Goal: Connect with others: Connect with others

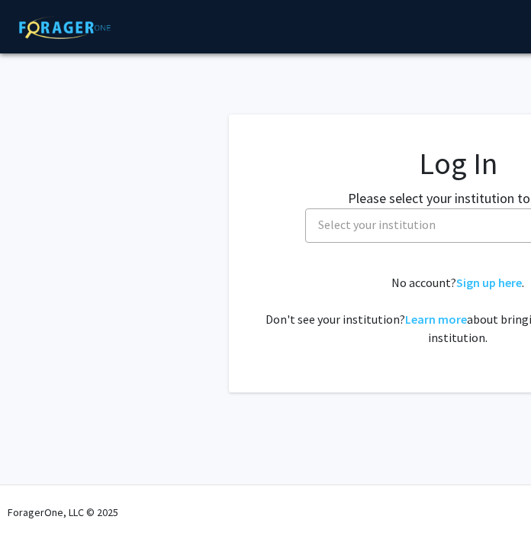
select select
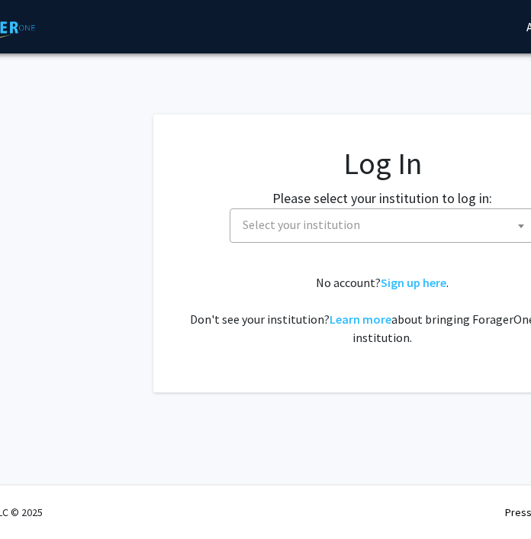
click at [316, 233] on span "Select your institution" at bounding box center [386, 224] width 298 height 31
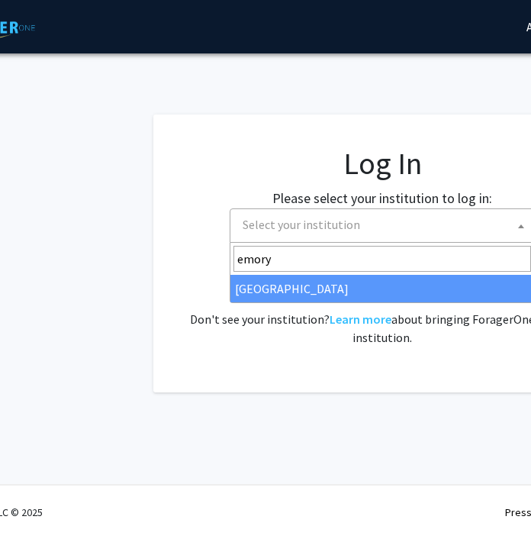
type input "emory"
select select "12"
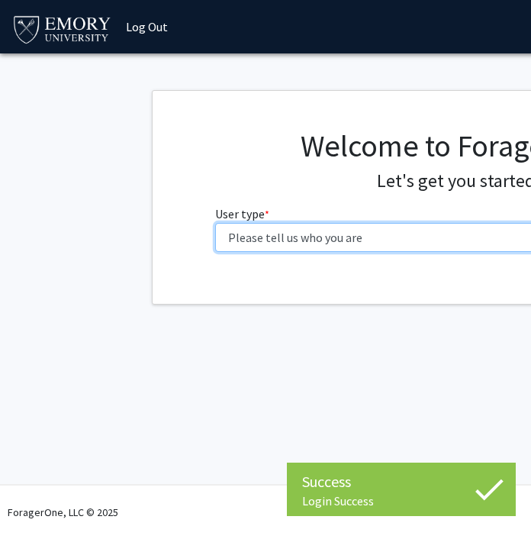
click at [247, 240] on select "Please tell us who you are Undergraduate Student Master's Student Doctoral Cand…" at bounding box center [458, 237] width 486 height 29
select select "1: undergrad"
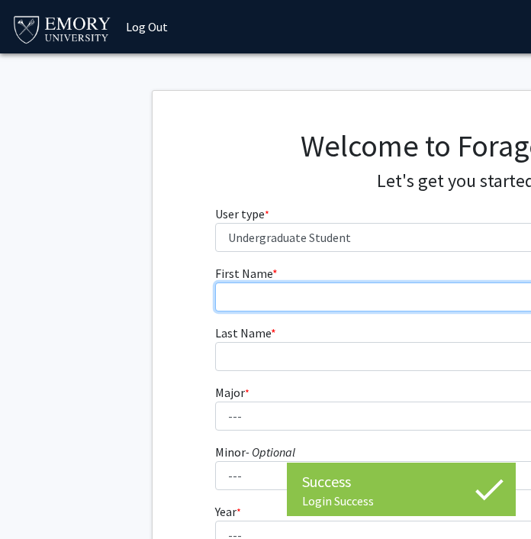
click at [379, 295] on input "First Name * required" at bounding box center [458, 296] width 486 height 29
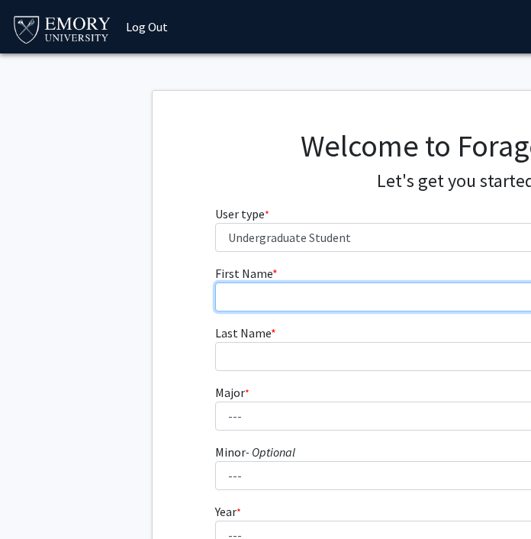
type input "Ariella"
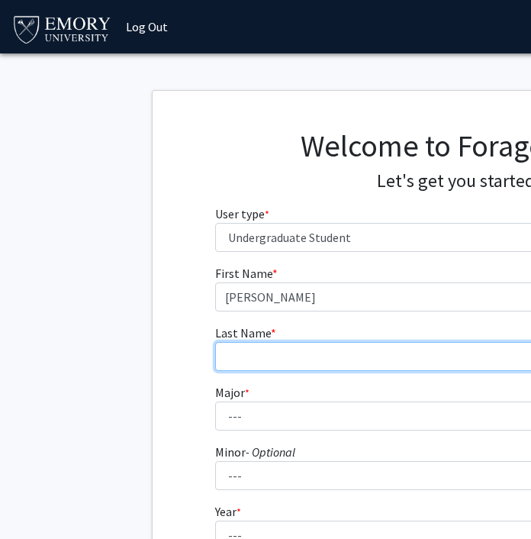
type input "Weiss"
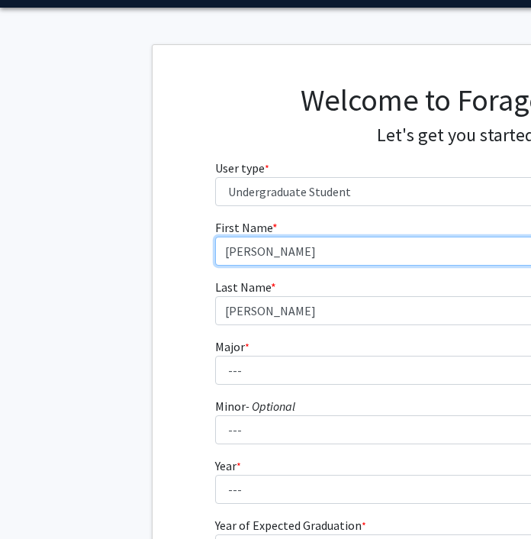
scroll to position [134, 0]
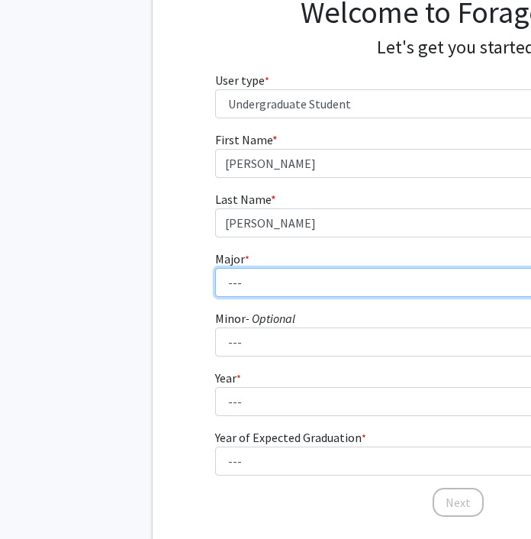
click at [360, 283] on select "--- Accounting African American Studies African Studies American Studies Analyt…" at bounding box center [458, 282] width 486 height 29
select select "64: 1024"
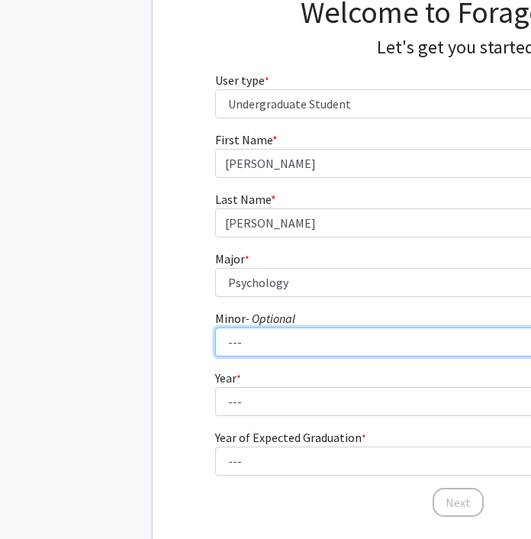
click at [294, 340] on select "--- African American Studies African Studies American Studies Ancient Mediterra…" at bounding box center [458, 341] width 486 height 29
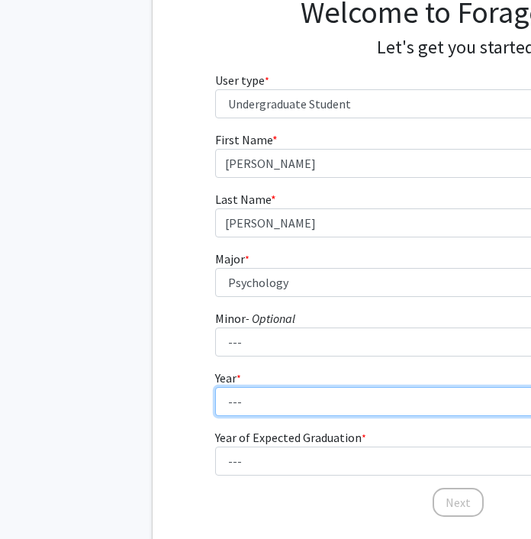
click at [241, 398] on select "--- First-year Sophomore Junior Senior Postbaccalaureate Certificate" at bounding box center [458, 401] width 486 height 29
select select "4: senior"
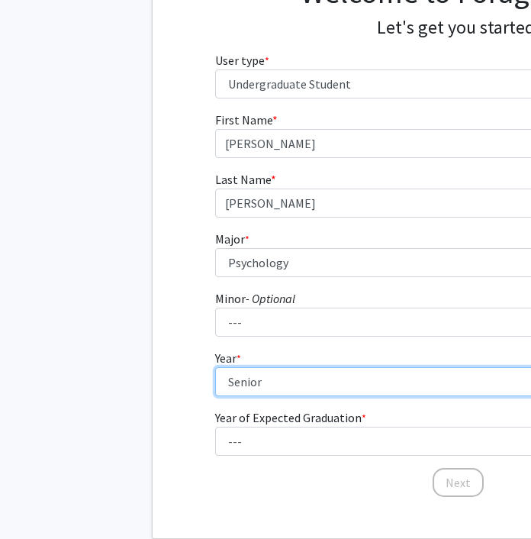
scroll to position [160, 0]
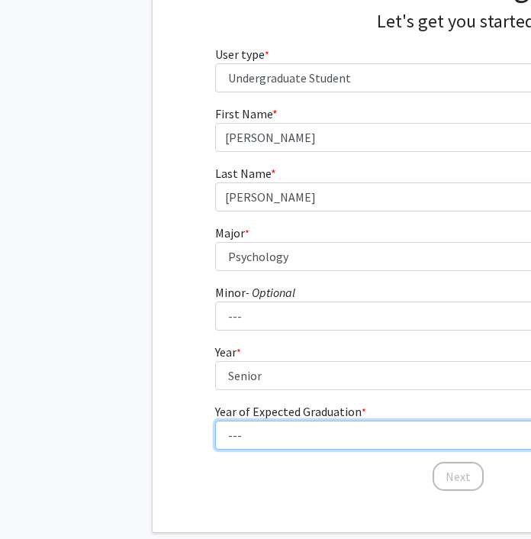
click at [258, 431] on select "--- 2025 2026 2027 2028 2029 2030 2031 2032 2033 2034" at bounding box center [458, 435] width 486 height 29
select select "2: 2026"
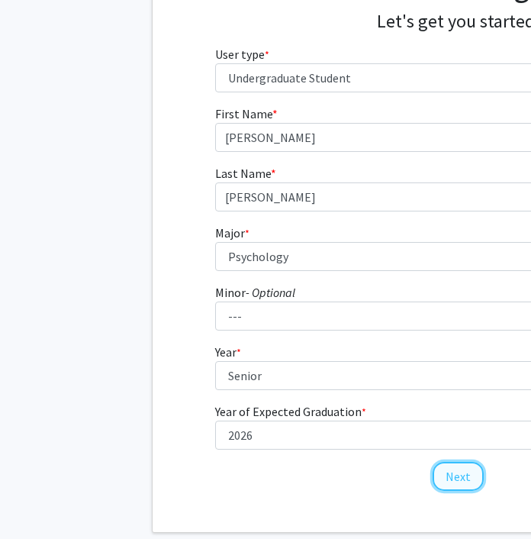
click at [459, 478] on button "Next" at bounding box center [458, 476] width 51 height 29
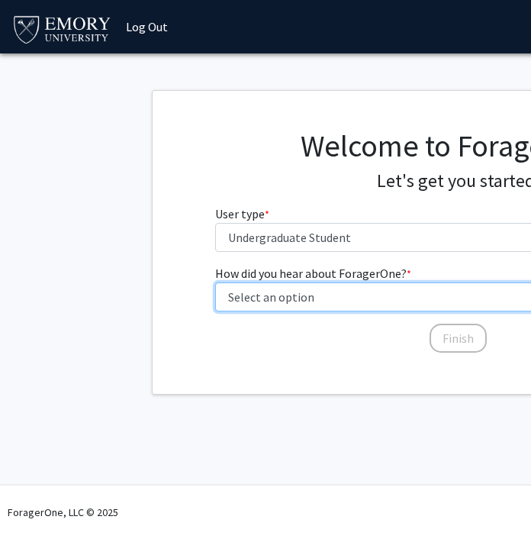
click at [392, 295] on select "Select an option Peer/student recommendation Faculty/staff recommendation Unive…" at bounding box center [458, 296] width 486 height 29
select select "3: university_website"
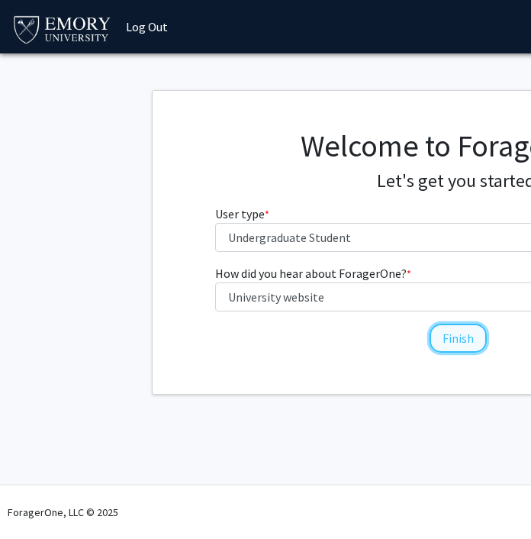
click at [447, 340] on button "Finish" at bounding box center [458, 338] width 57 height 29
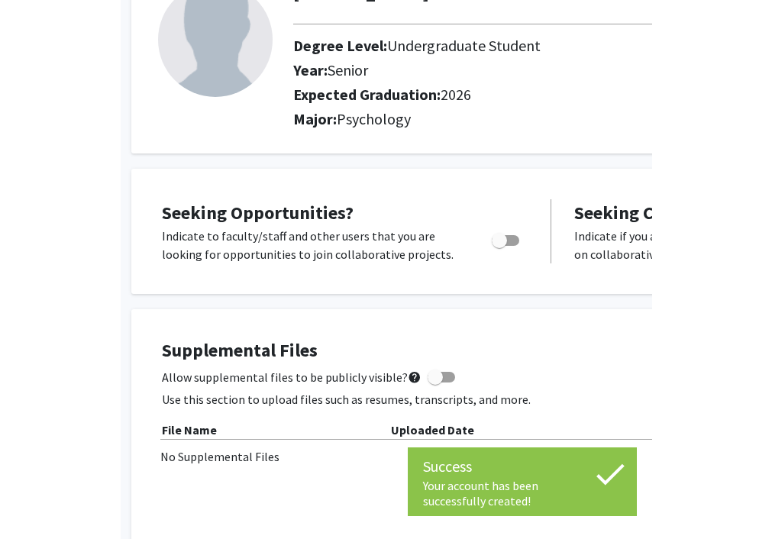
scroll to position [118, 0]
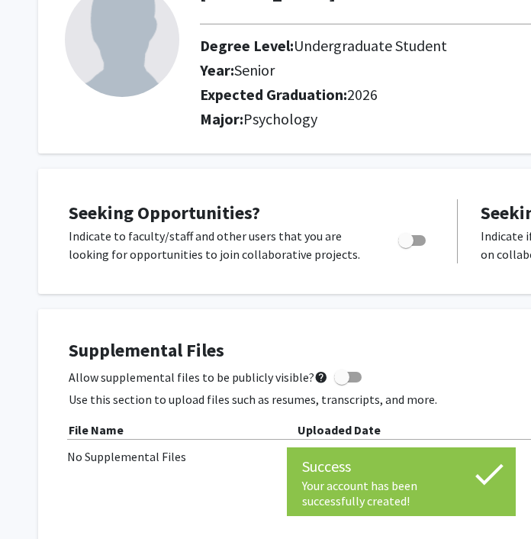
drag, startPoint x: 524, startPoint y: 280, endPoint x: 667, endPoint y: 286, distance: 142.8
click at [530, 286] on html "Success Your account has been successfully created! Your account has been succe…" at bounding box center [265, 151] width 531 height 539
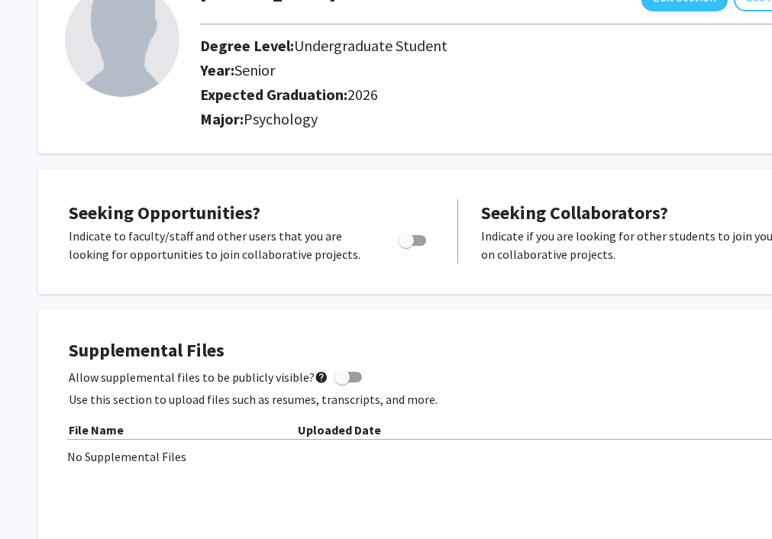
click at [406, 241] on span "Toggle" at bounding box center [405, 240] width 15 height 15
click at [406, 246] on input "Are you actively seeking opportunities?" at bounding box center [405, 246] width 1 height 1
checkbox input "true"
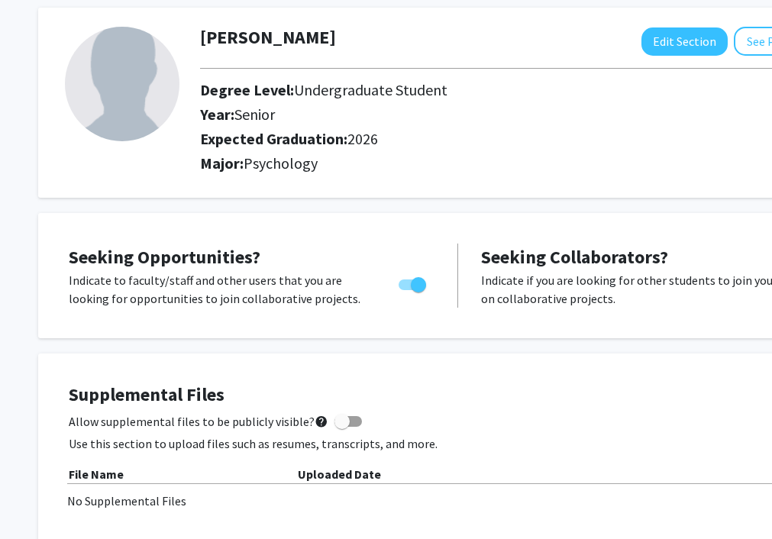
scroll to position [0, 0]
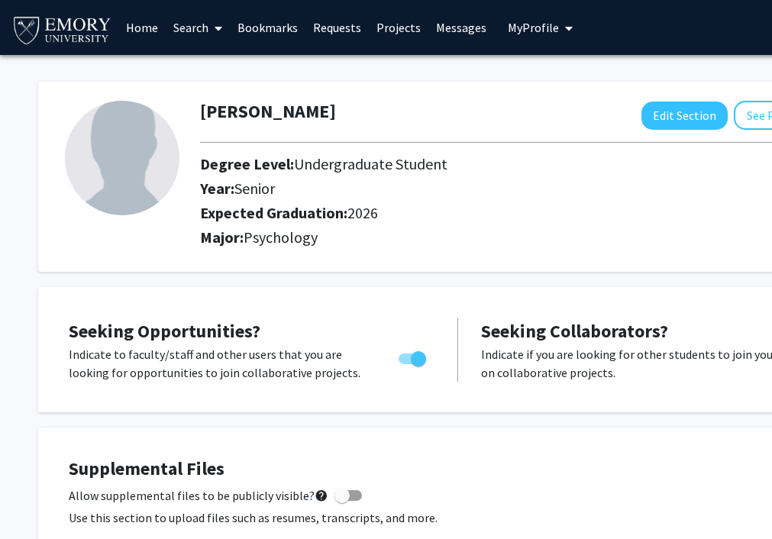
click at [350, 28] on link "Requests" at bounding box center [336, 27] width 63 height 53
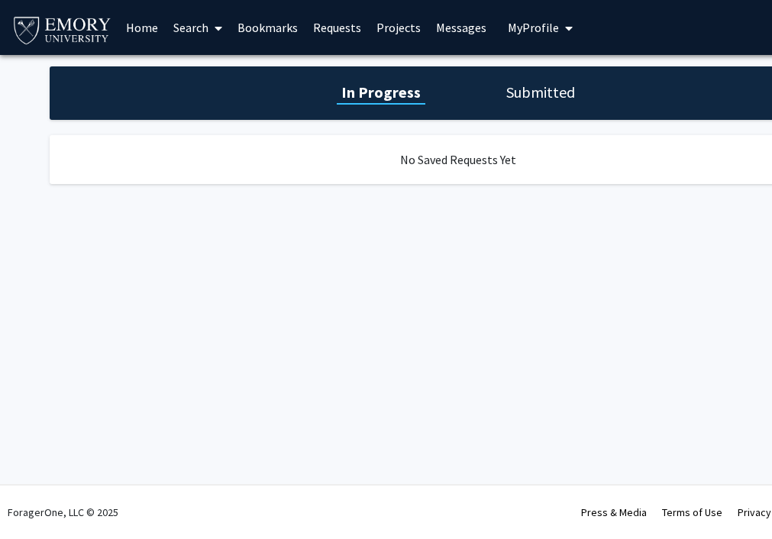
click at [387, 34] on link "Projects" at bounding box center [399, 27] width 60 height 53
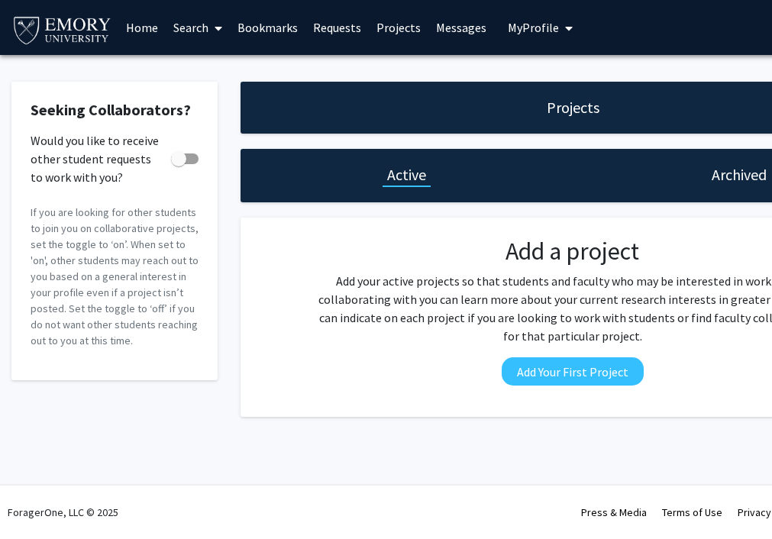
click at [240, 27] on link "Bookmarks" at bounding box center [268, 27] width 76 height 53
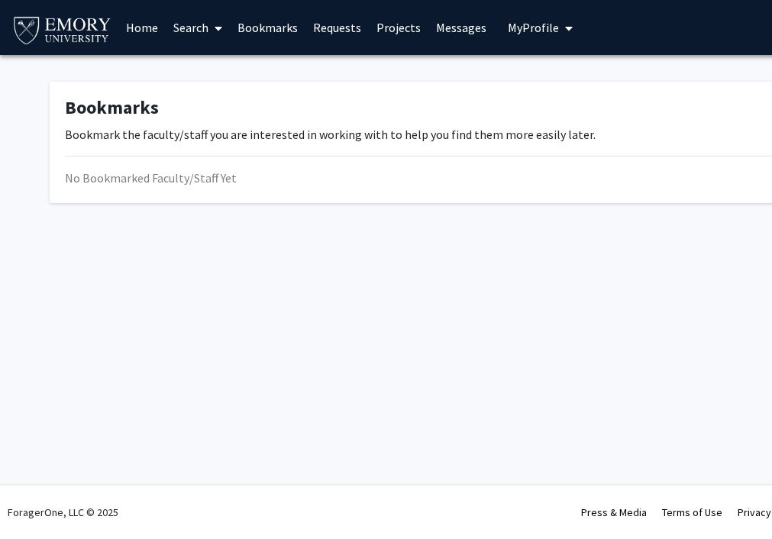
click at [193, 27] on link "Search" at bounding box center [198, 27] width 64 height 53
click at [189, 66] on span "Faculty/Staff" at bounding box center [222, 70] width 112 height 31
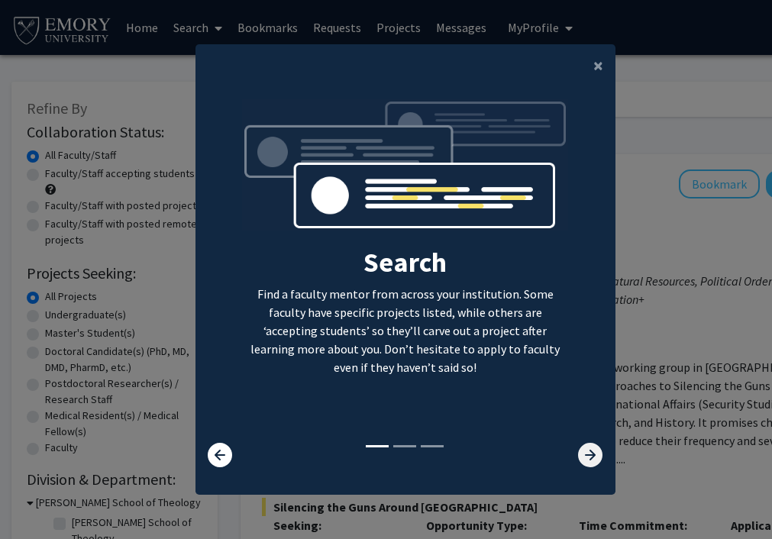
click at [530, 457] on icon at bounding box center [590, 455] width 24 height 24
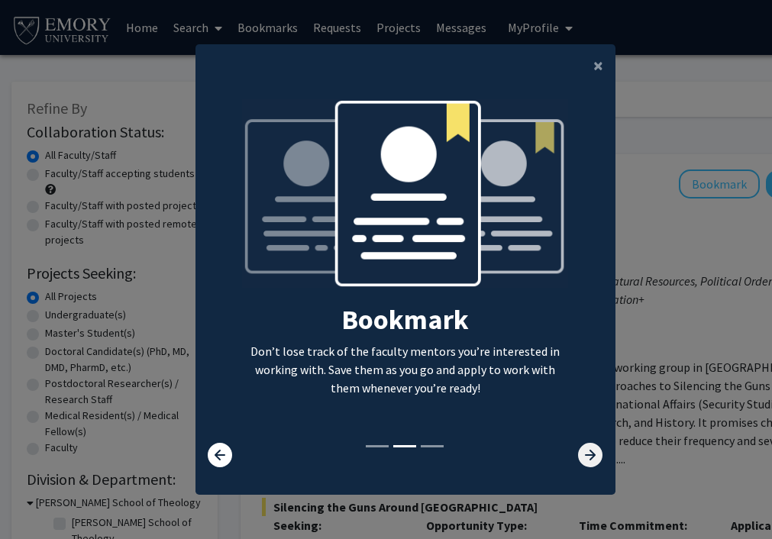
click at [530, 458] on icon at bounding box center [590, 455] width 24 height 24
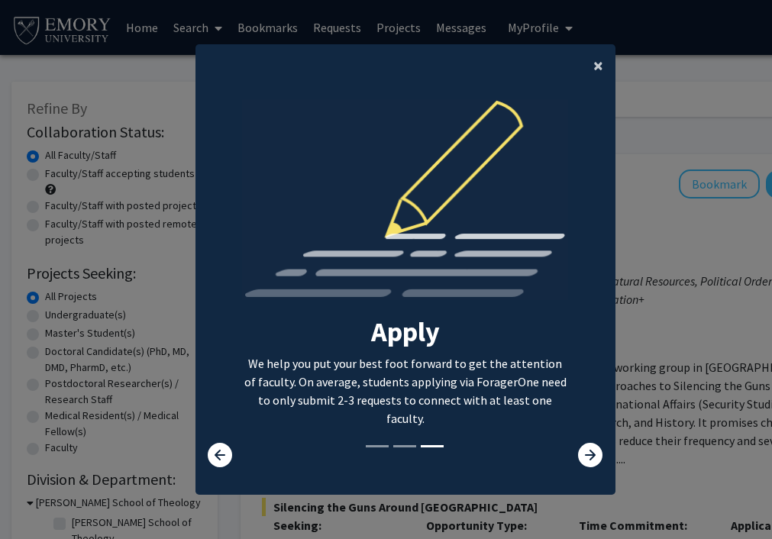
click at [530, 70] on span "×" at bounding box center [598, 65] width 10 height 24
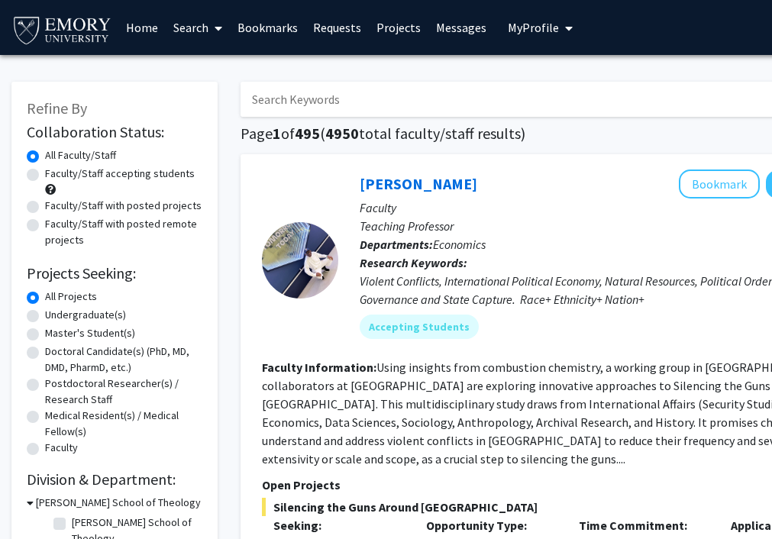
click at [481, 95] on input "Search Keywords" at bounding box center [539, 99] width 599 height 35
type input "psychology"
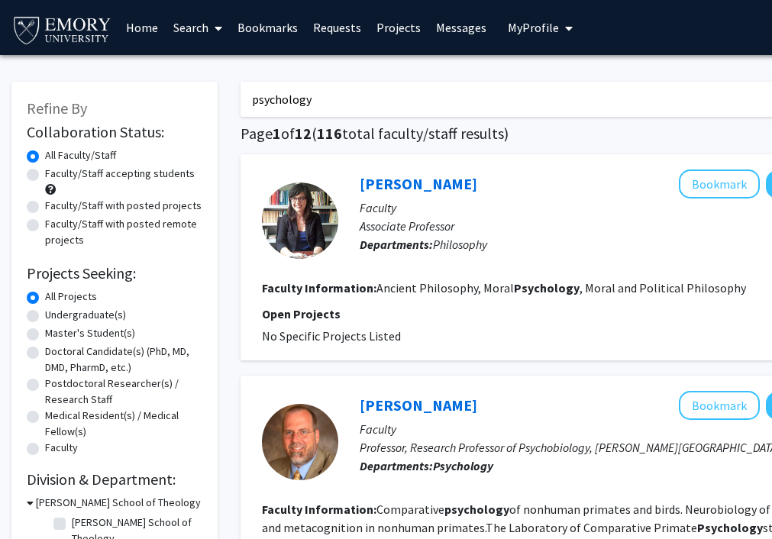
click at [111, 175] on label "Faculty/Staff accepting students" at bounding box center [120, 174] width 150 height 16
click at [55, 175] on input "Faculty/Staff accepting students" at bounding box center [50, 171] width 10 height 10
radio input "true"
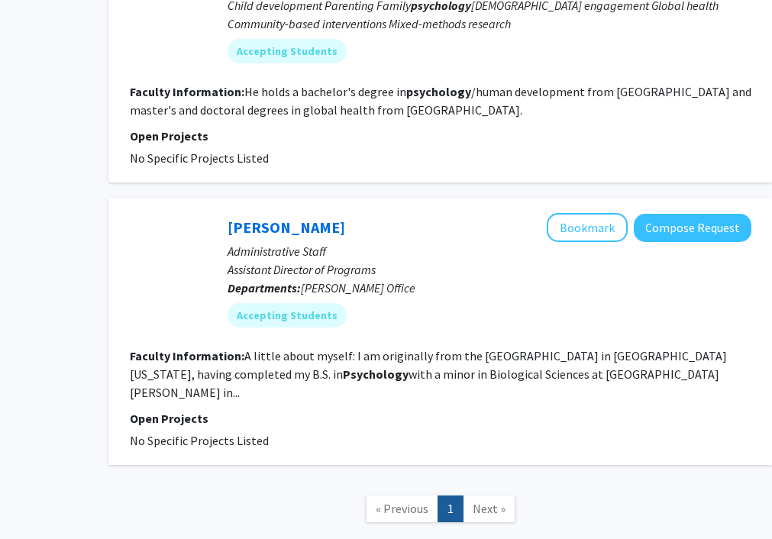
scroll to position [1088, 132]
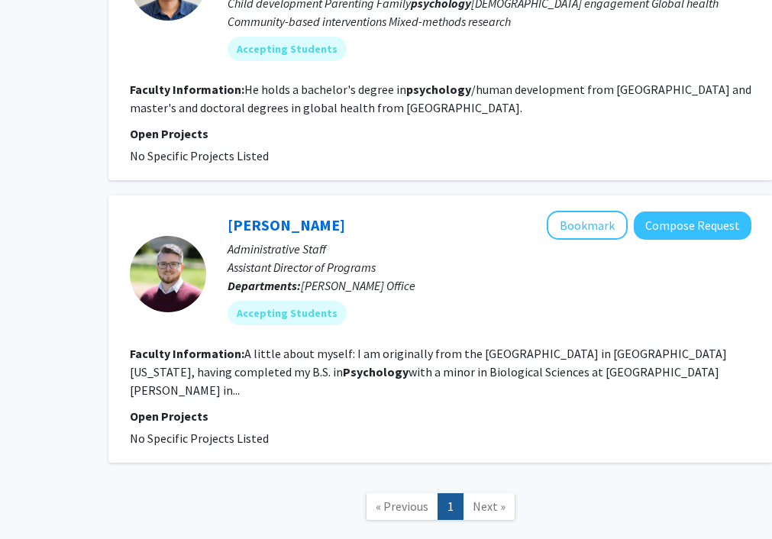
click at [530, 368] on fg-read-more "A little about myself: I am originally from the San Francisco Bay Area in North…" at bounding box center [428, 372] width 597 height 52
click at [530, 372] on fg-read-more "A little about myself: I am originally from the San Francisco Bay Area in North…" at bounding box center [428, 372] width 597 height 52
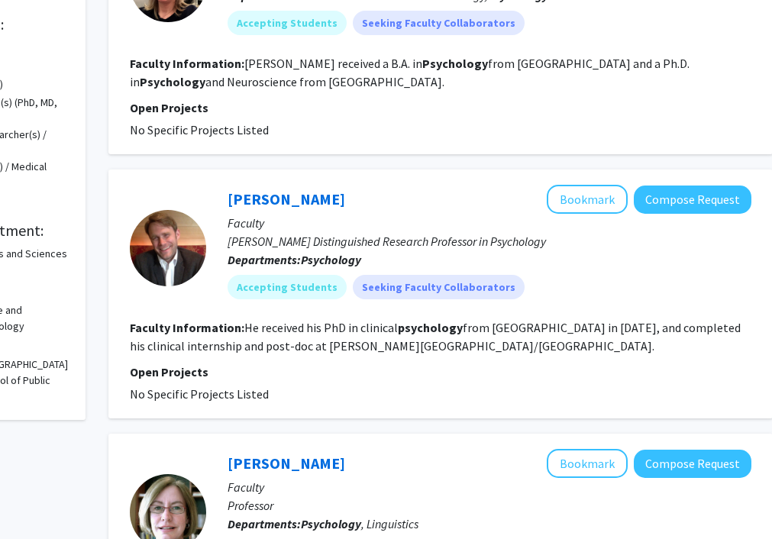
scroll to position [250, 132]
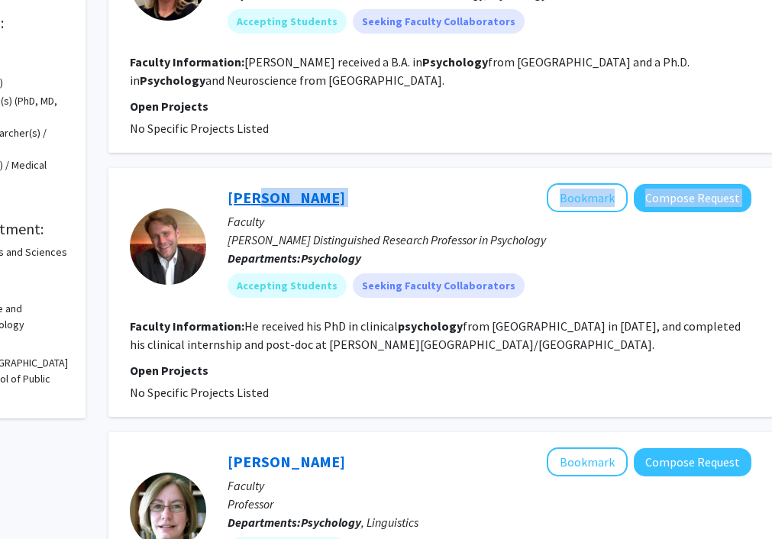
drag, startPoint x: 377, startPoint y: 192, endPoint x: 252, endPoint y: 190, distance: 125.2
click at [253, 190] on div "Michael Treadway Bookmark Compose Request" at bounding box center [489, 197] width 524 height 29
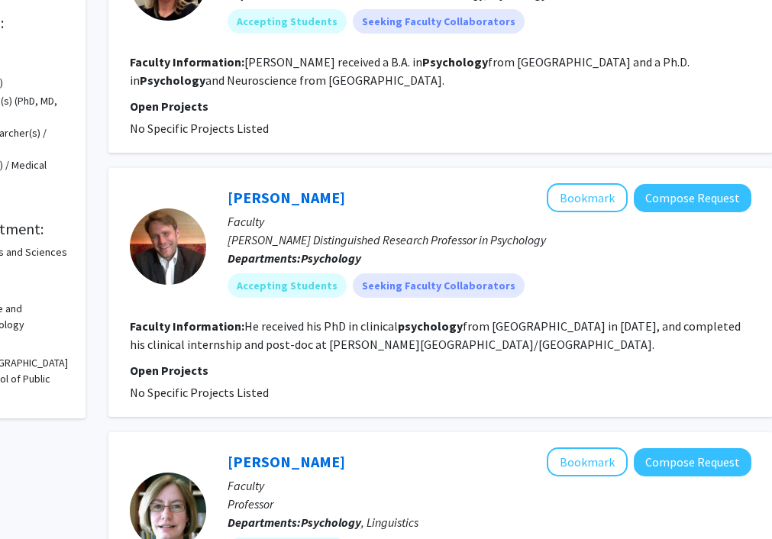
click at [353, 195] on div "Michael Treadway Bookmark Compose Request" at bounding box center [489, 197] width 524 height 29
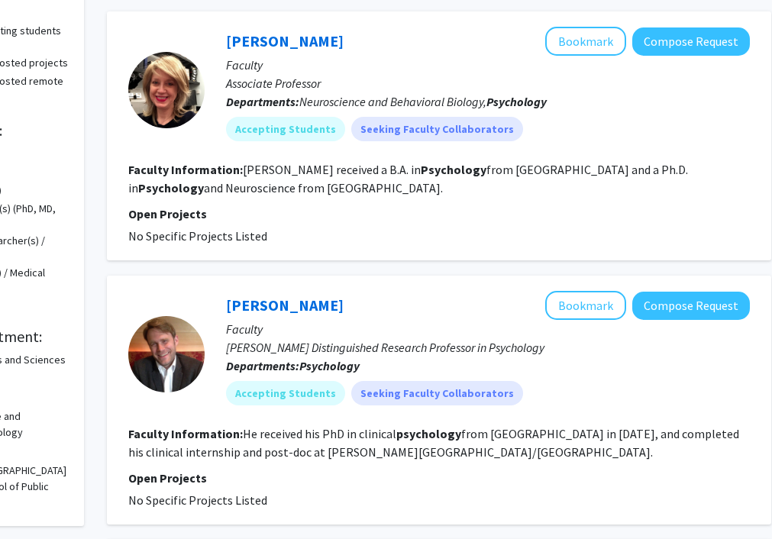
scroll to position [132, 134]
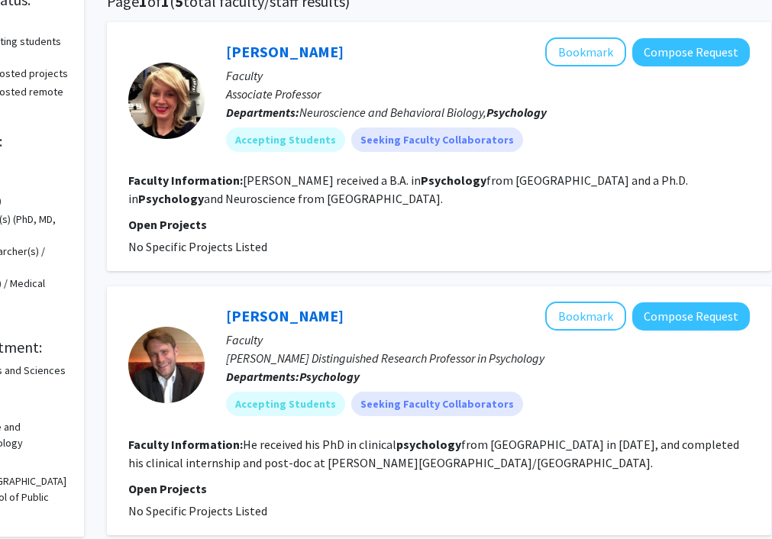
drag, startPoint x: 349, startPoint y: 317, endPoint x: 221, endPoint y: 320, distance: 127.5
click at [221, 320] on div "Michael Treadway Bookmark Compose Request Faculty Winship Distinguished Researc…" at bounding box center [477, 364] width 545 height 126
copy link "Michael Treadway"
click at [530, 375] on p "Departments: Psychology" at bounding box center [488, 376] width 524 height 18
click at [530, 324] on button "Compose Request" at bounding box center [691, 316] width 118 height 28
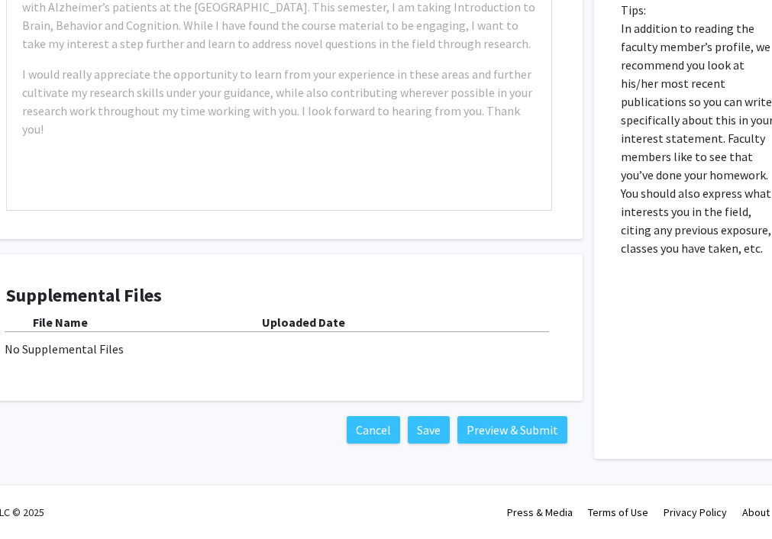
scroll to position [611, 0]
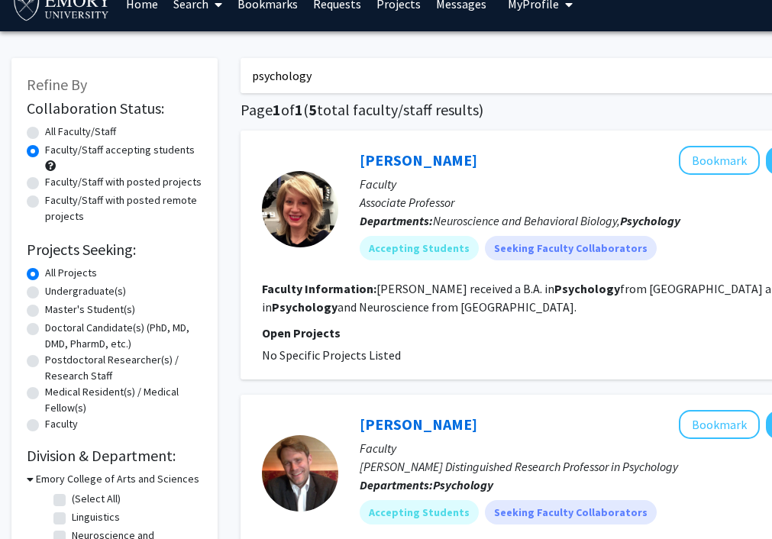
scroll to position [27, 0]
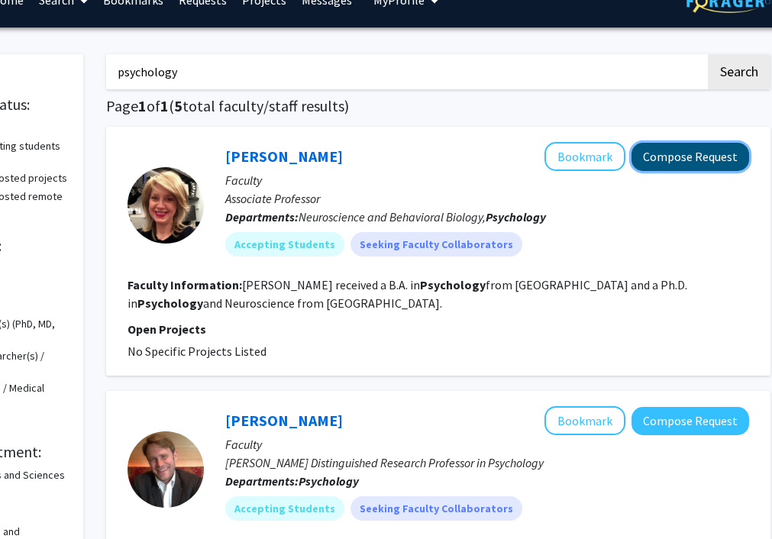
click at [530, 152] on button "Compose Request" at bounding box center [690, 157] width 118 height 28
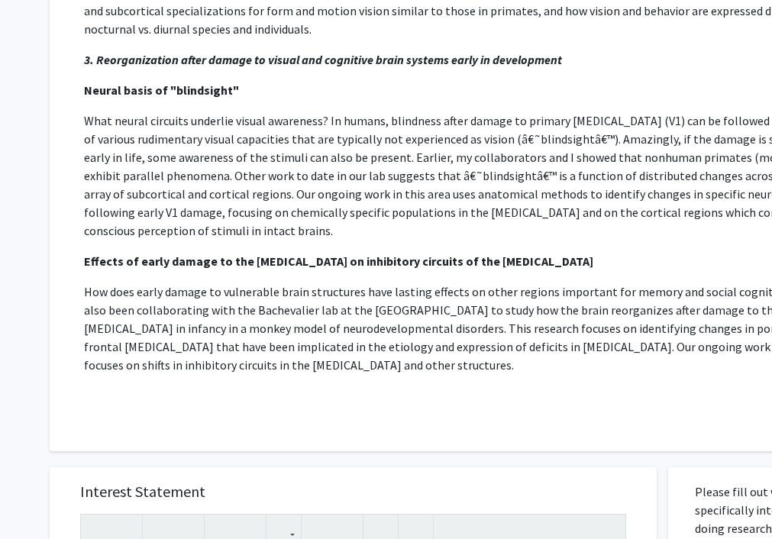
scroll to position [607, 0]
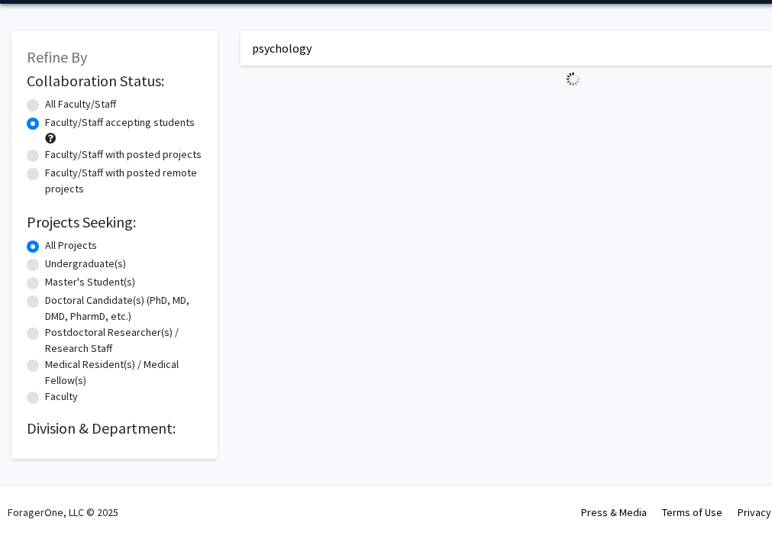
scroll to position [0, 134]
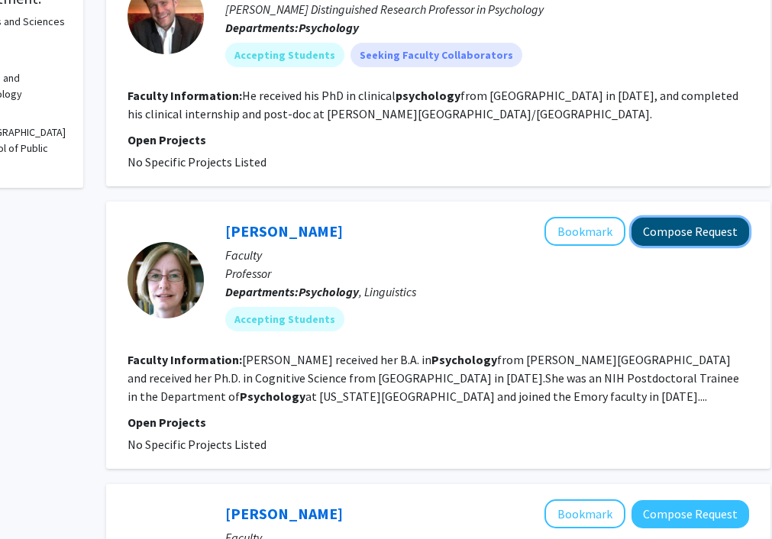
click at [530, 229] on button "Compose Request" at bounding box center [690, 232] width 118 height 28
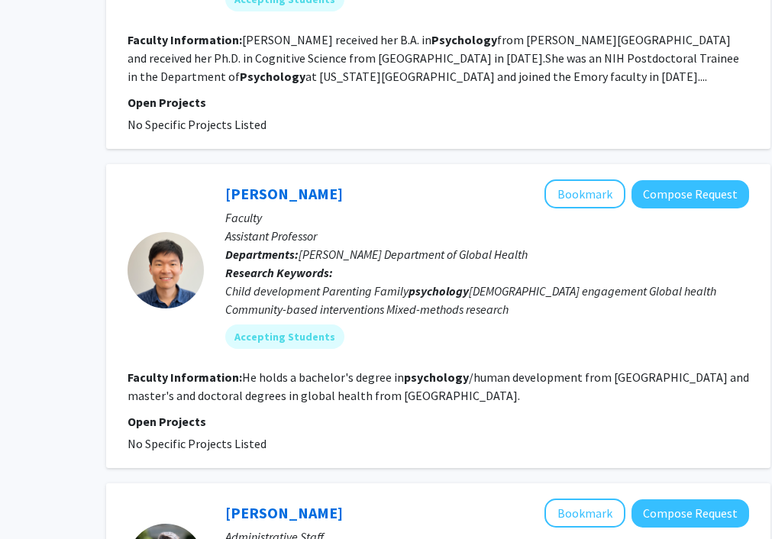
scroll to position [822, 134]
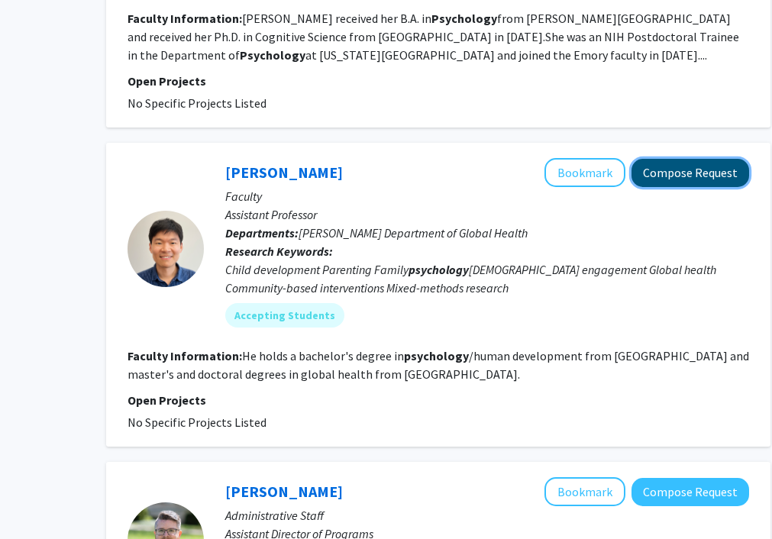
click at [530, 175] on button "Compose Request" at bounding box center [690, 173] width 118 height 28
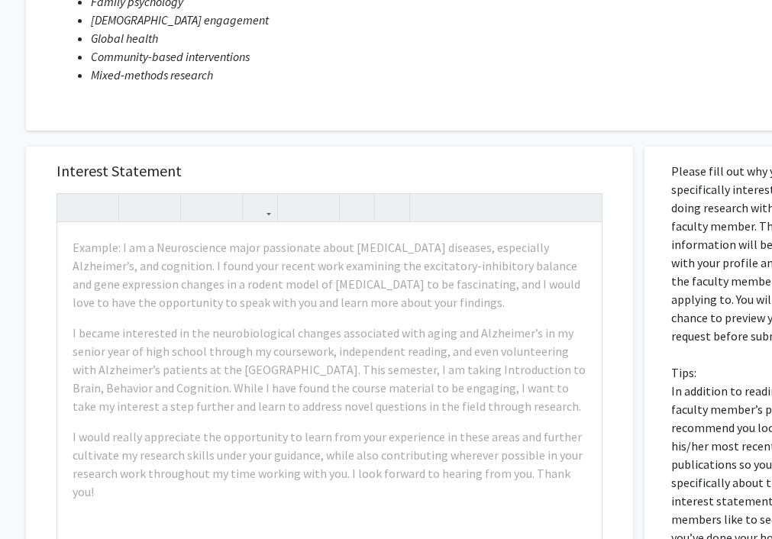
scroll to position [285, 0]
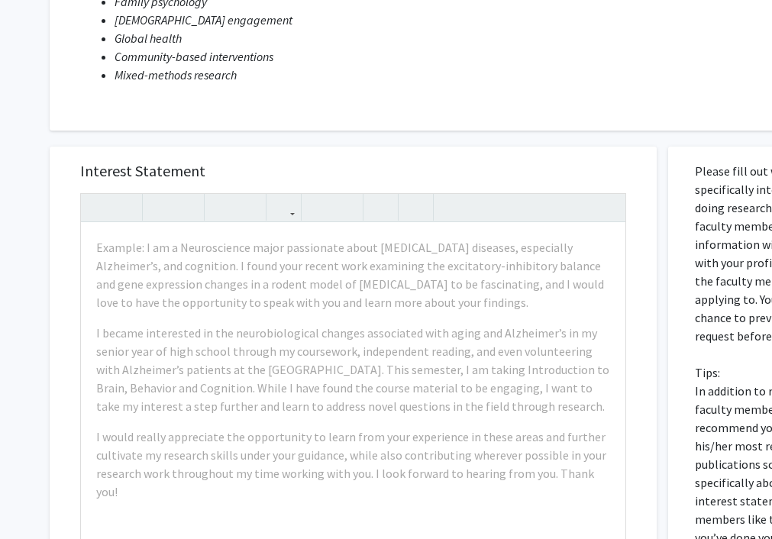
scroll to position [0, 134]
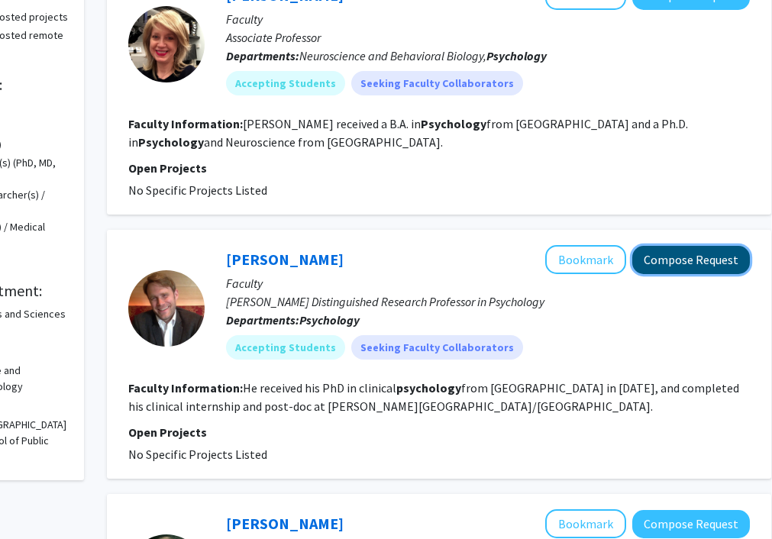
click at [530, 265] on button "Compose Request" at bounding box center [691, 260] width 118 height 28
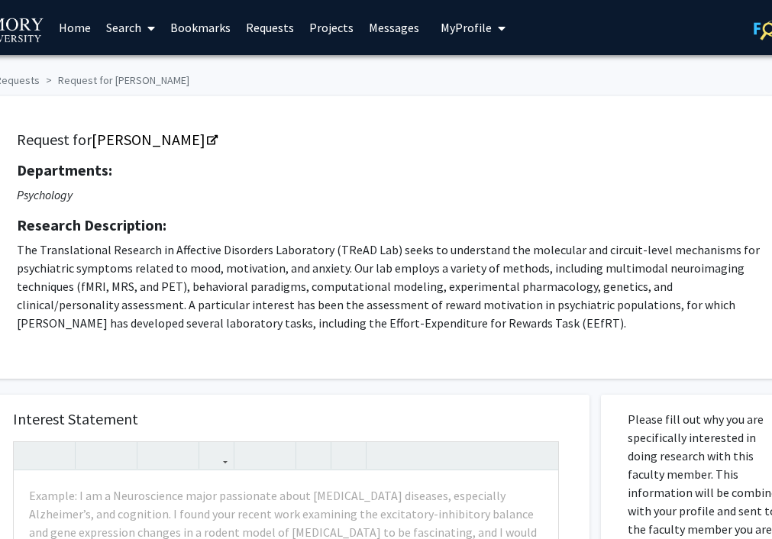
scroll to position [0, 69]
